Goal: Check status: Check status

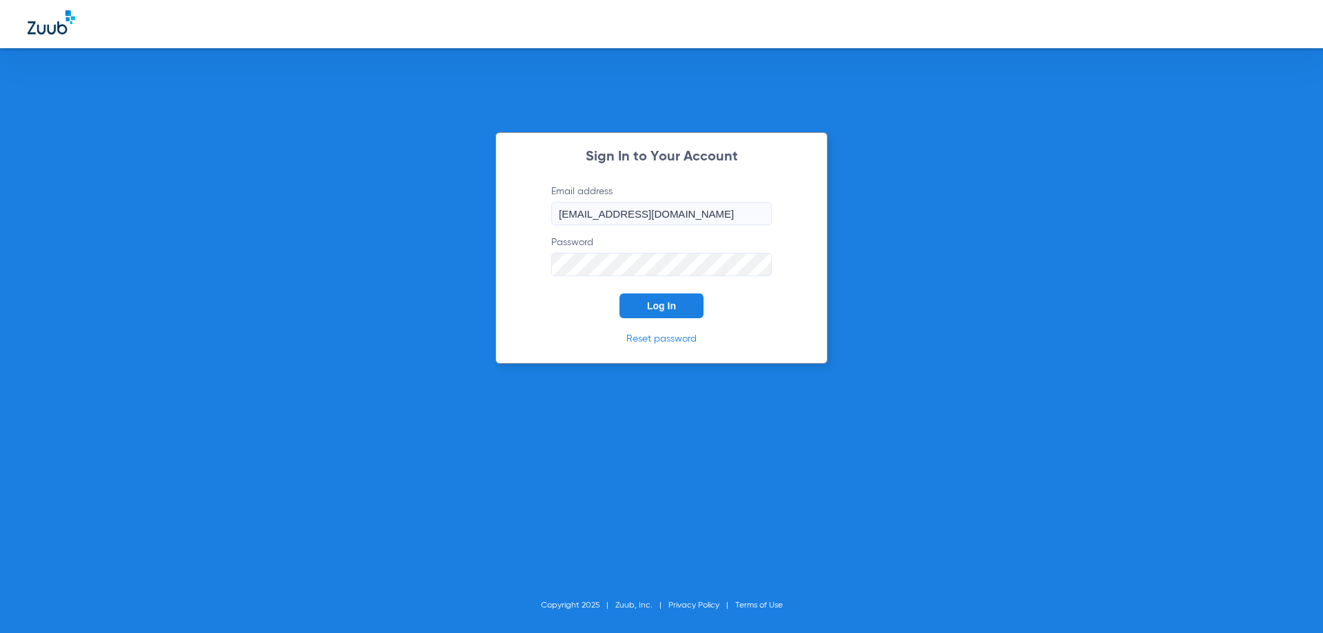
click at [665, 303] on span "Log In" at bounding box center [661, 305] width 29 height 11
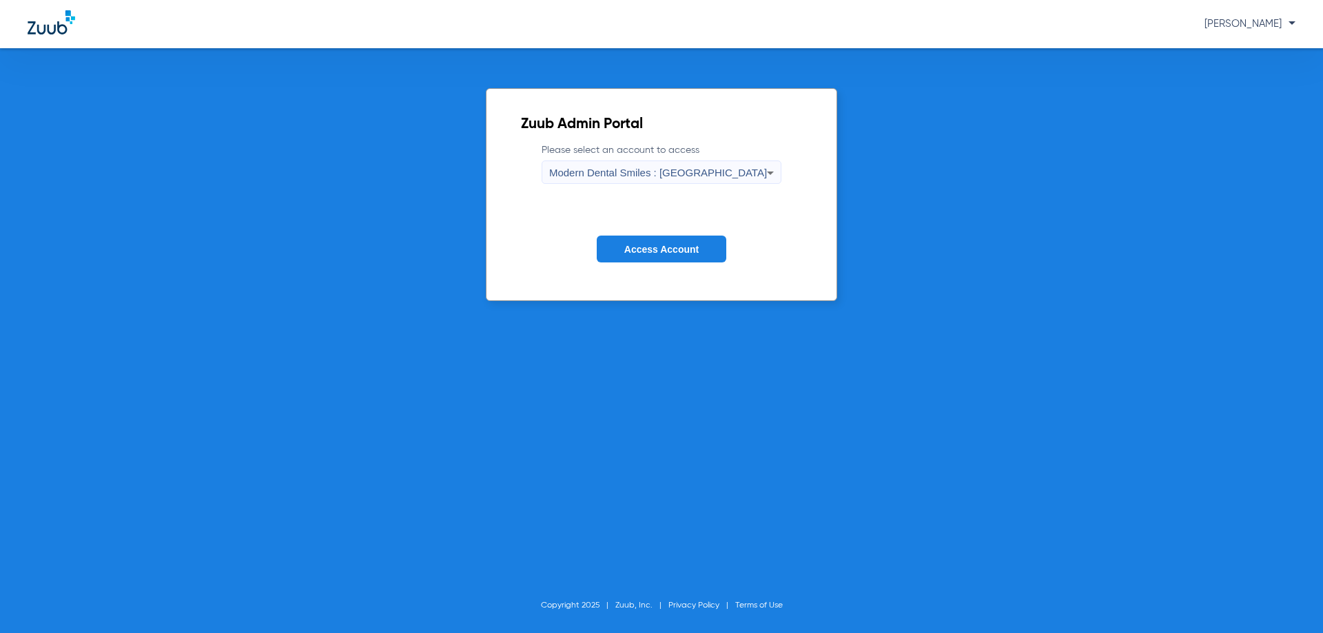
click at [762, 172] on icon at bounding box center [770, 173] width 17 height 17
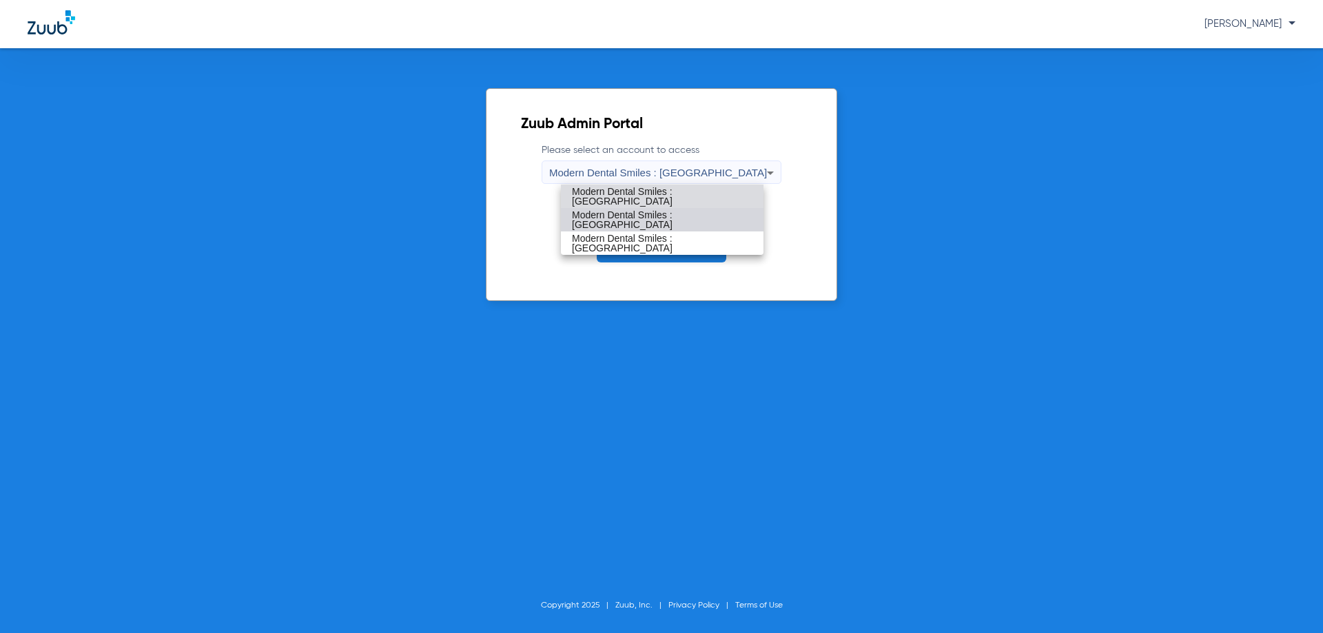
click at [703, 219] on span "Modern Dental Smiles : [GEOGRAPHIC_DATA]" at bounding box center [662, 219] width 181 height 19
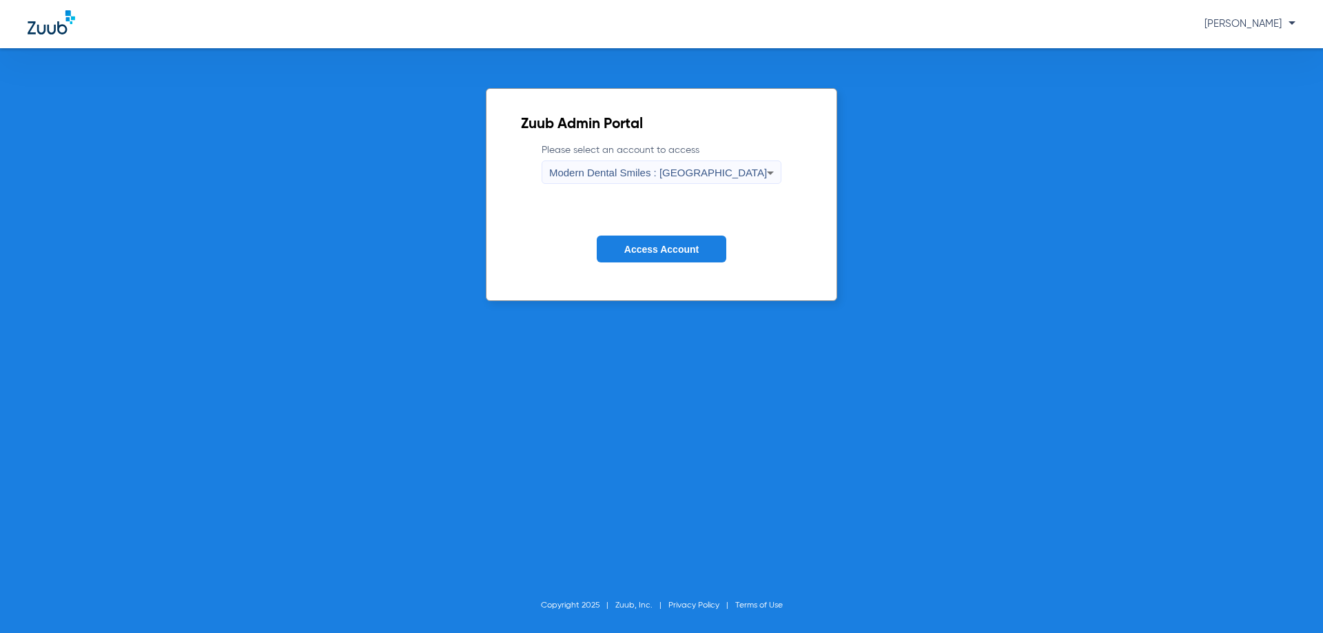
click at [653, 248] on span "Access Account" at bounding box center [661, 249] width 74 height 11
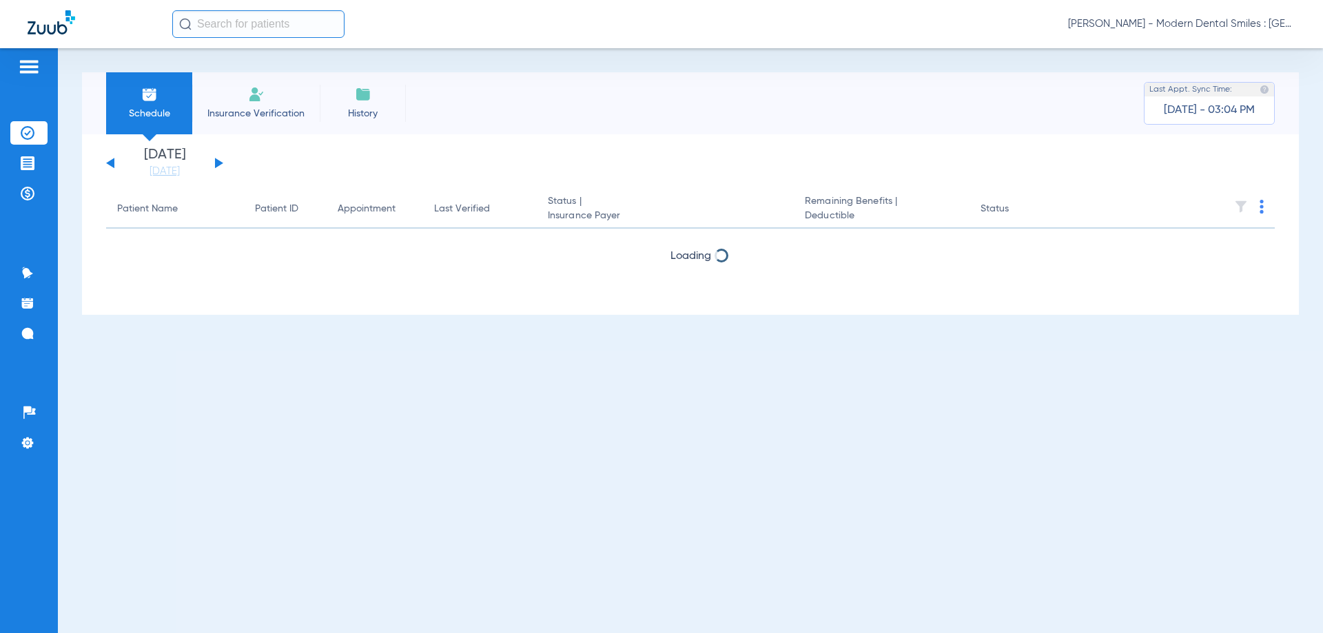
click at [218, 163] on button at bounding box center [219, 163] width 8 height 10
click at [34, 131] on img at bounding box center [28, 133] width 14 height 14
click at [167, 169] on link "[DATE]" at bounding box center [164, 172] width 83 height 14
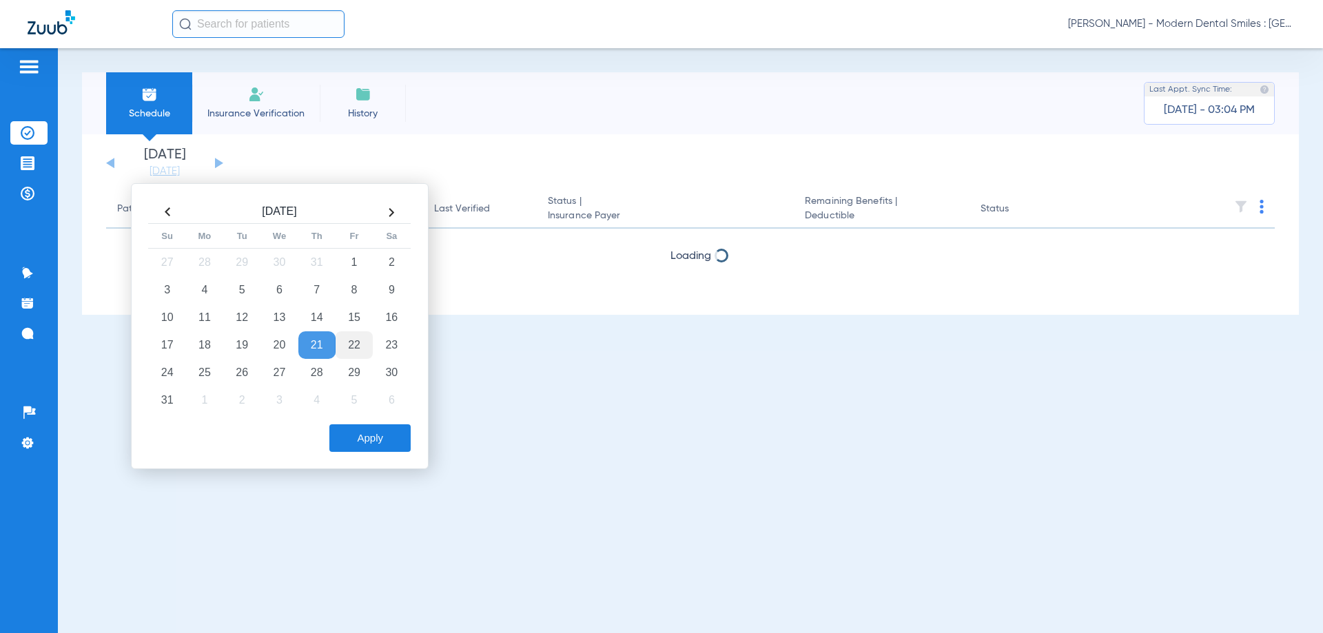
click at [358, 348] on td "22" at bounding box center [354, 345] width 37 height 28
click at [374, 433] on button "Apply" at bounding box center [369, 439] width 81 height 28
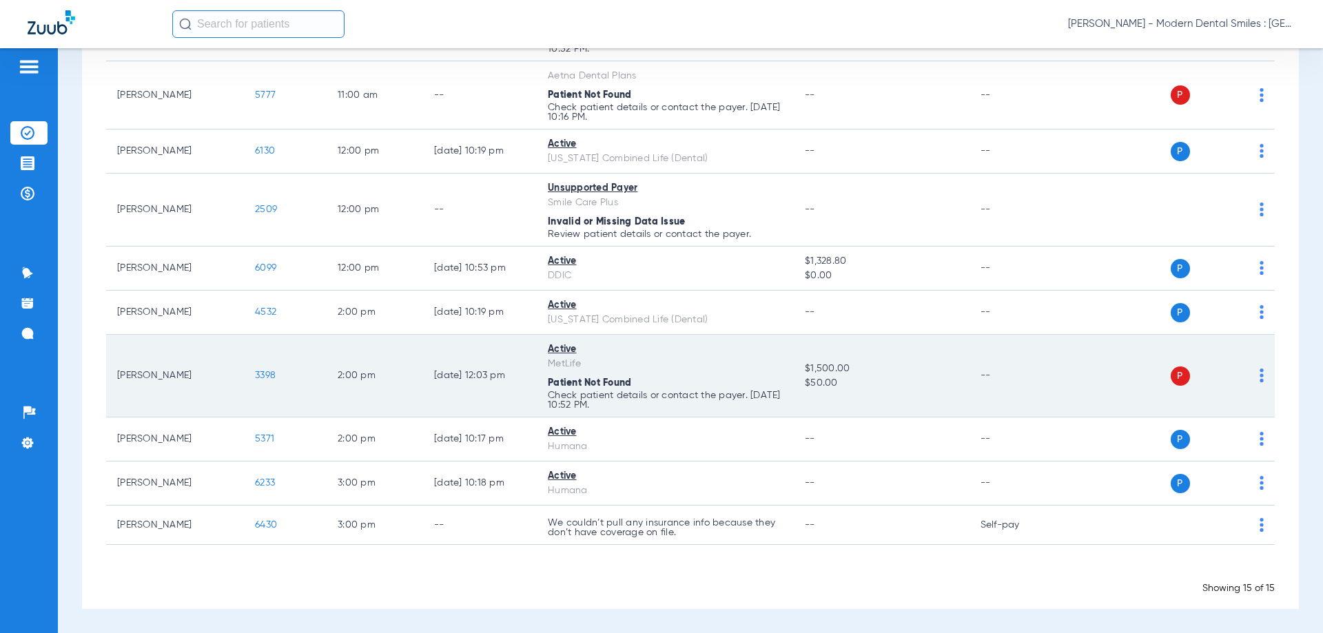
scroll to position [465, 0]
